Goal: Task Accomplishment & Management: Manage account settings

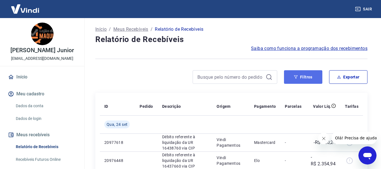
click at [308, 75] on button "Filtros" at bounding box center [303, 77] width 38 height 14
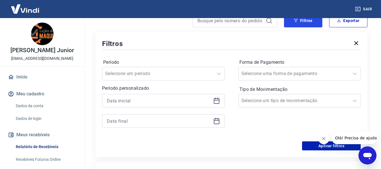
scroll to position [85, 0]
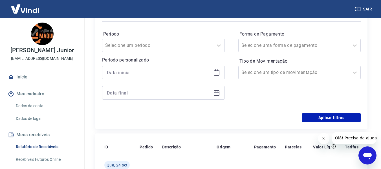
click at [219, 73] on icon at bounding box center [217, 73] width 6 height 6
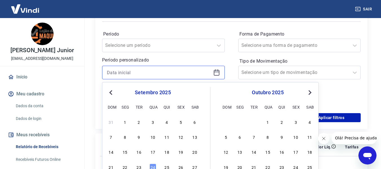
scroll to position [113, 0]
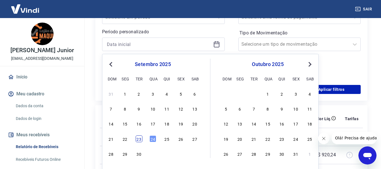
click at [141, 140] on div "23" at bounding box center [139, 138] width 7 height 7
type input "[DATE]"
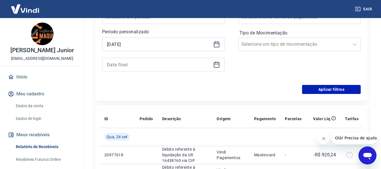
click at [215, 62] on icon at bounding box center [217, 65] width 6 height 6
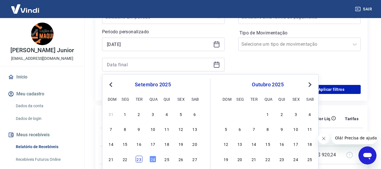
click at [141, 156] on div "23" at bounding box center [139, 159] width 7 height 7
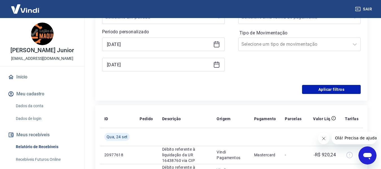
type input "[DATE]"
click at [320, 87] on button "Aplicar filtros" at bounding box center [331, 89] width 59 height 9
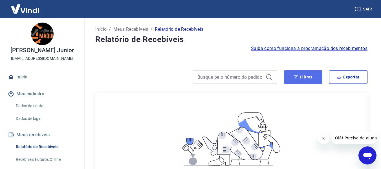
click at [305, 73] on button "Filtros" at bounding box center [303, 77] width 38 height 14
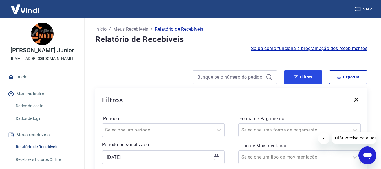
scroll to position [56, 0]
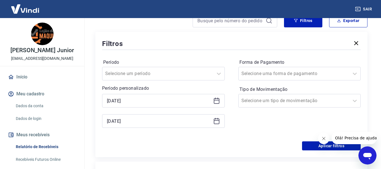
click at [217, 100] on icon at bounding box center [216, 100] width 7 height 7
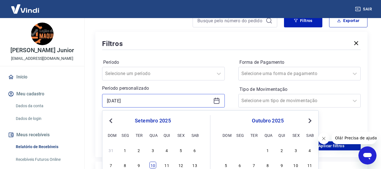
scroll to position [113, 0]
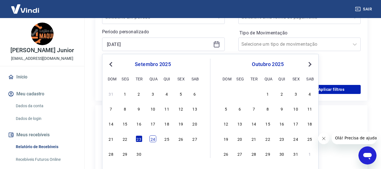
click at [154, 139] on div "24" at bounding box center [153, 138] width 7 height 7
type input "[DATE]"
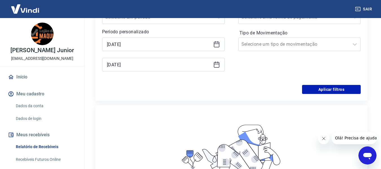
click at [217, 66] on icon at bounding box center [216, 64] width 7 height 7
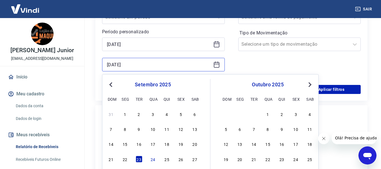
scroll to position [141, 0]
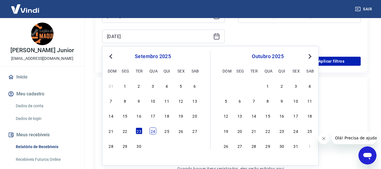
click at [152, 131] on div "24" at bounding box center [153, 131] width 7 height 7
type input "[DATE]"
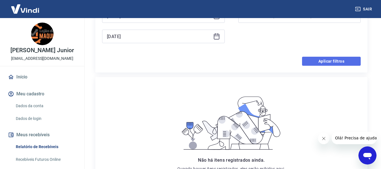
click at [331, 60] on button "Aplicar filtros" at bounding box center [331, 61] width 59 height 9
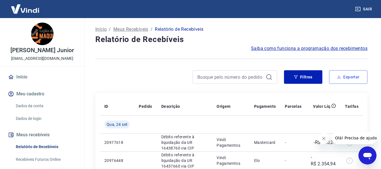
click at [353, 78] on button "Exportar" at bounding box center [348, 77] width 38 height 14
type input "[DATE]"
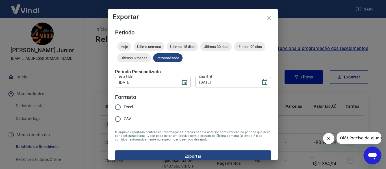
click at [126, 107] on span "Excel" at bounding box center [128, 107] width 9 height 6
click at [124, 107] on input "Excel" at bounding box center [118, 107] width 12 height 12
radio input "true"
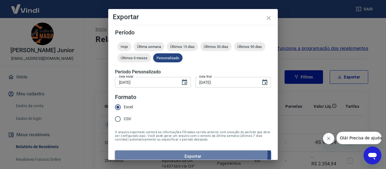
click at [153, 152] on button "Exportar" at bounding box center [193, 156] width 156 height 12
